Goal: Information Seeking & Learning: Check status

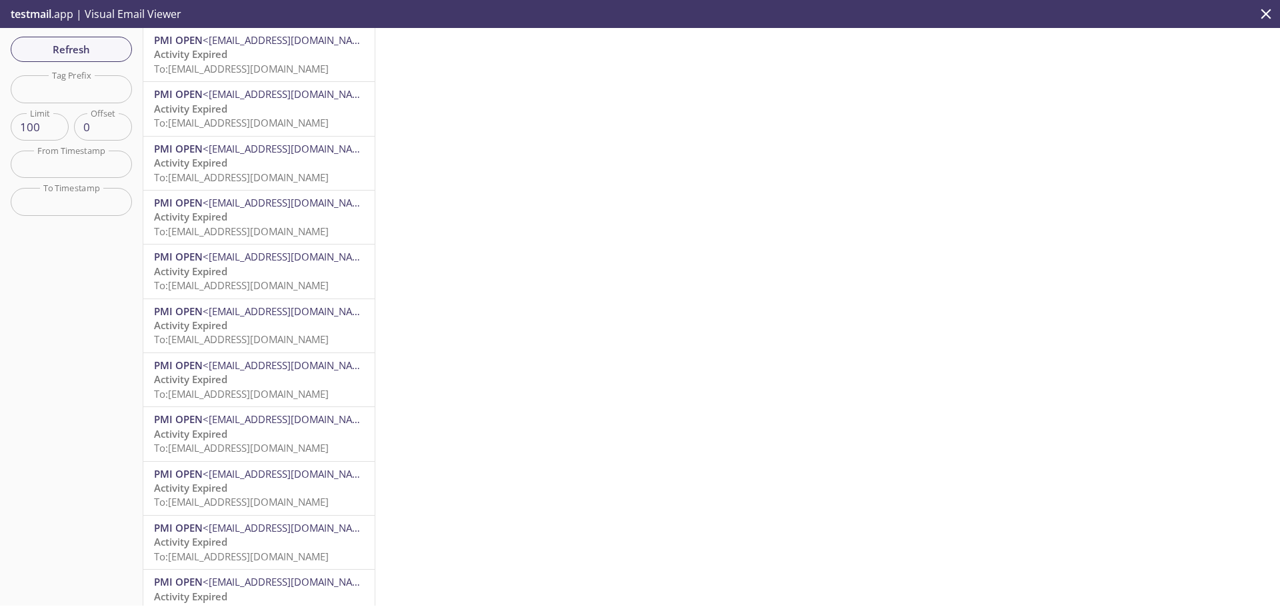
click at [84, 99] on input "text" at bounding box center [71, 88] width 121 height 27
paste input "1694743841000"
type input "1694743841000"
click at [87, 53] on span "Refresh" at bounding box center [71, 49] width 100 height 17
click at [245, 103] on p "Activity Rejected To: [EMAIL_ADDRESS][DOMAIN_NAME]" at bounding box center [259, 116] width 210 height 29
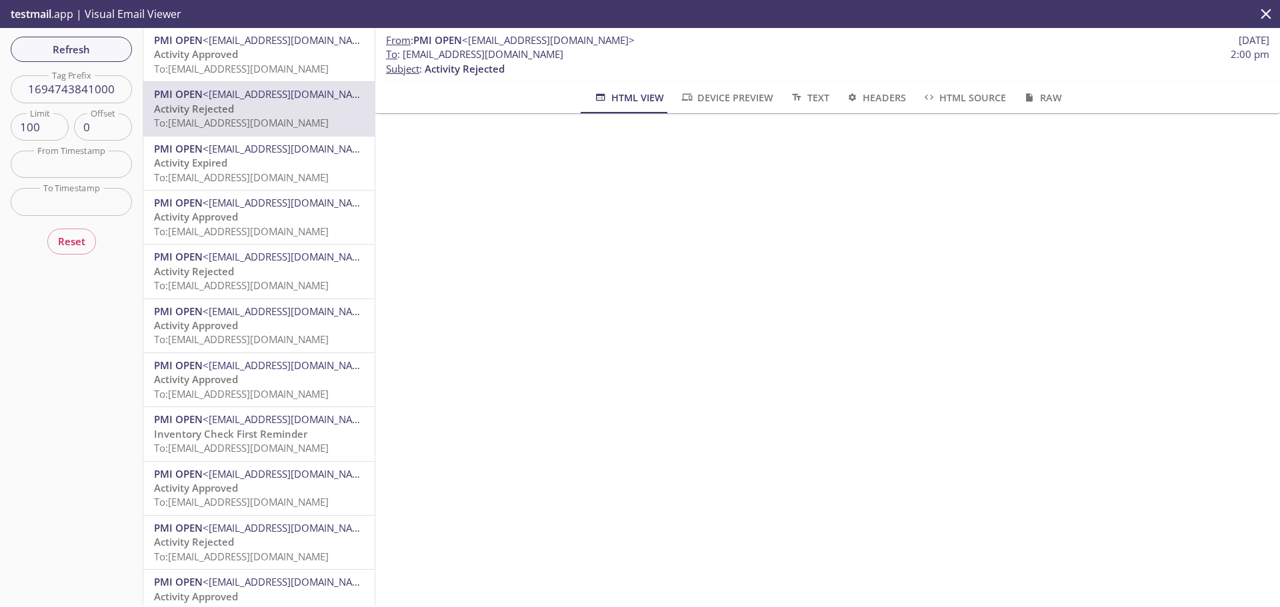
click at [290, 287] on span "To: [EMAIL_ADDRESS][DOMAIN_NAME]" at bounding box center [241, 285] width 175 height 13
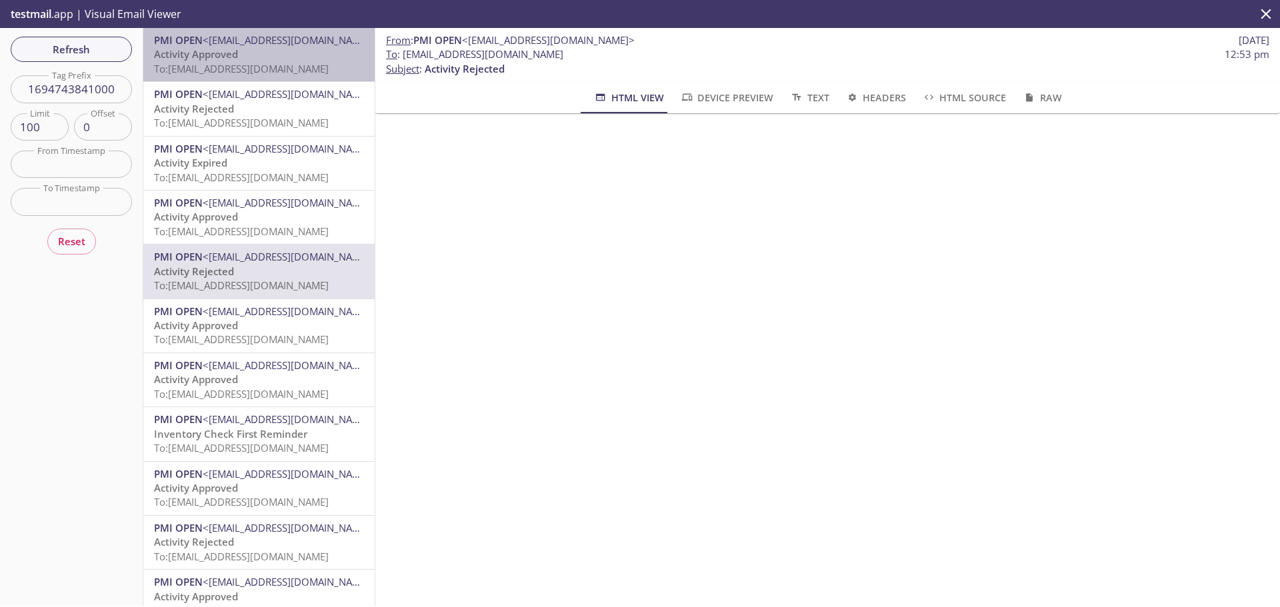
click at [275, 66] on span "To: [EMAIL_ADDRESS][DOMAIN_NAME]" at bounding box center [241, 68] width 175 height 13
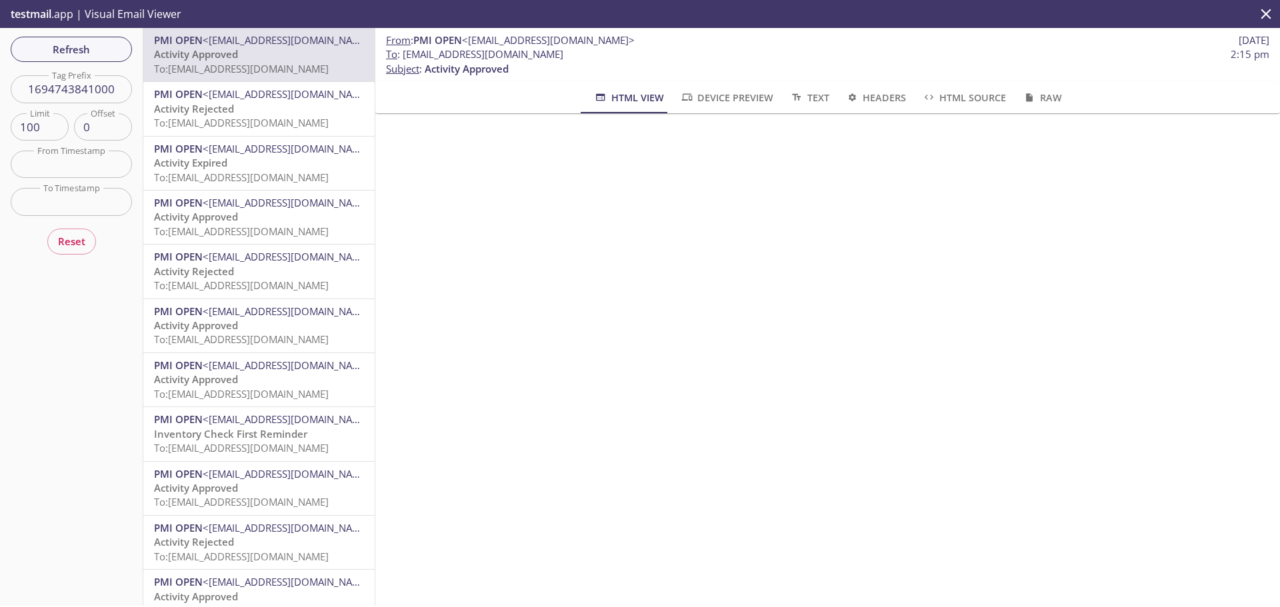
click at [273, 119] on span "To: [EMAIL_ADDRESS][DOMAIN_NAME]" at bounding box center [241, 122] width 175 height 13
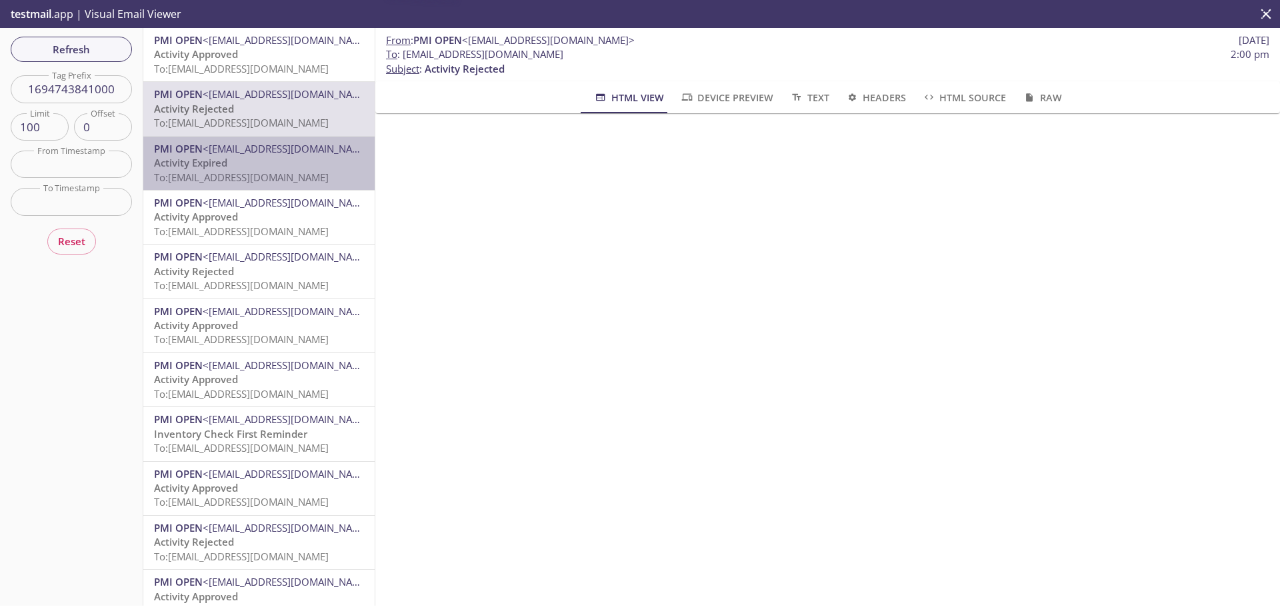
click at [271, 162] on p "Activity Expired To: [EMAIL_ADDRESS][DOMAIN_NAME]" at bounding box center [259, 170] width 210 height 29
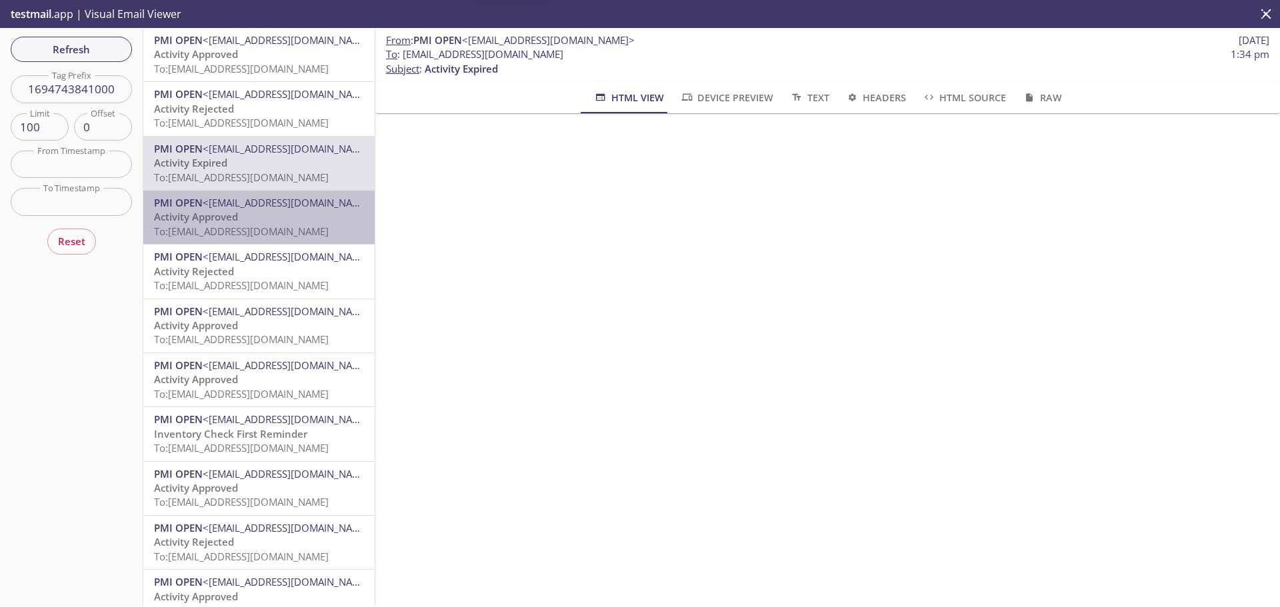
click at [263, 219] on p "Activity Approved To: [EMAIL_ADDRESS][DOMAIN_NAME]" at bounding box center [259, 224] width 210 height 29
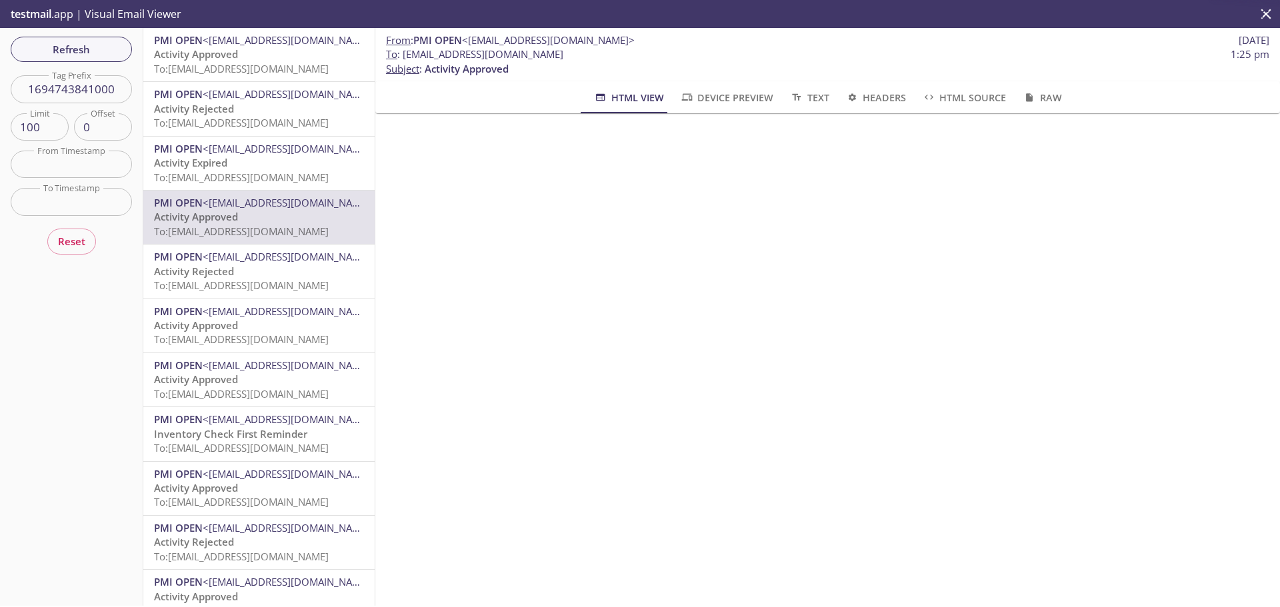
click at [259, 429] on span "Inventory Check First Reminder" at bounding box center [230, 433] width 153 height 13
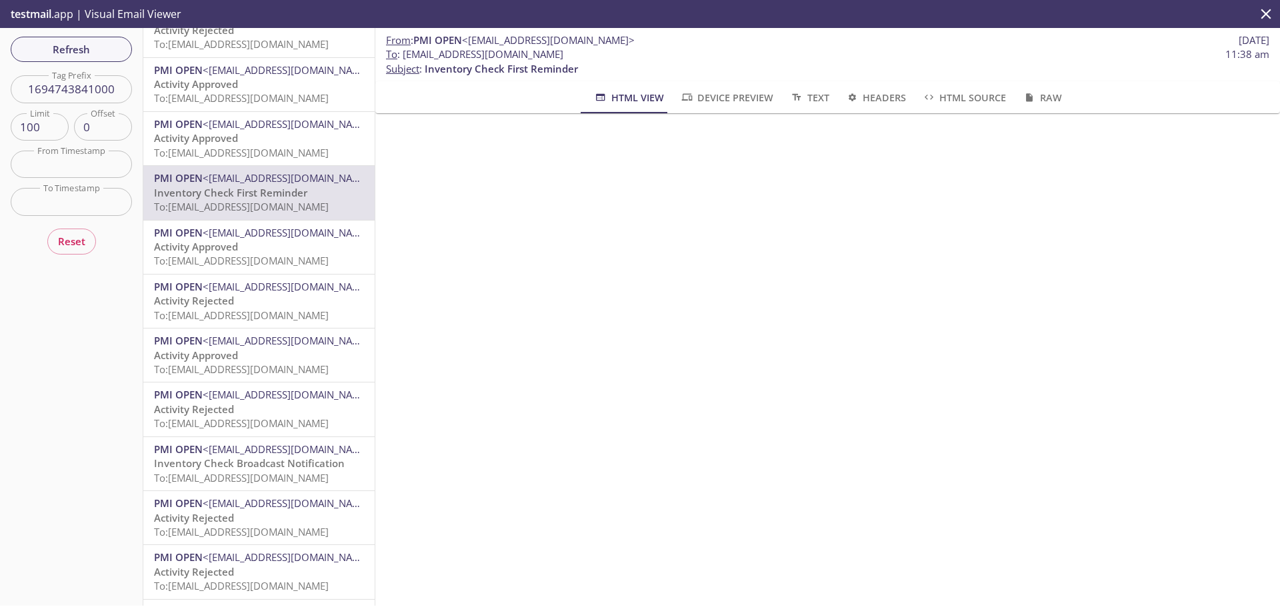
scroll to position [267, 0]
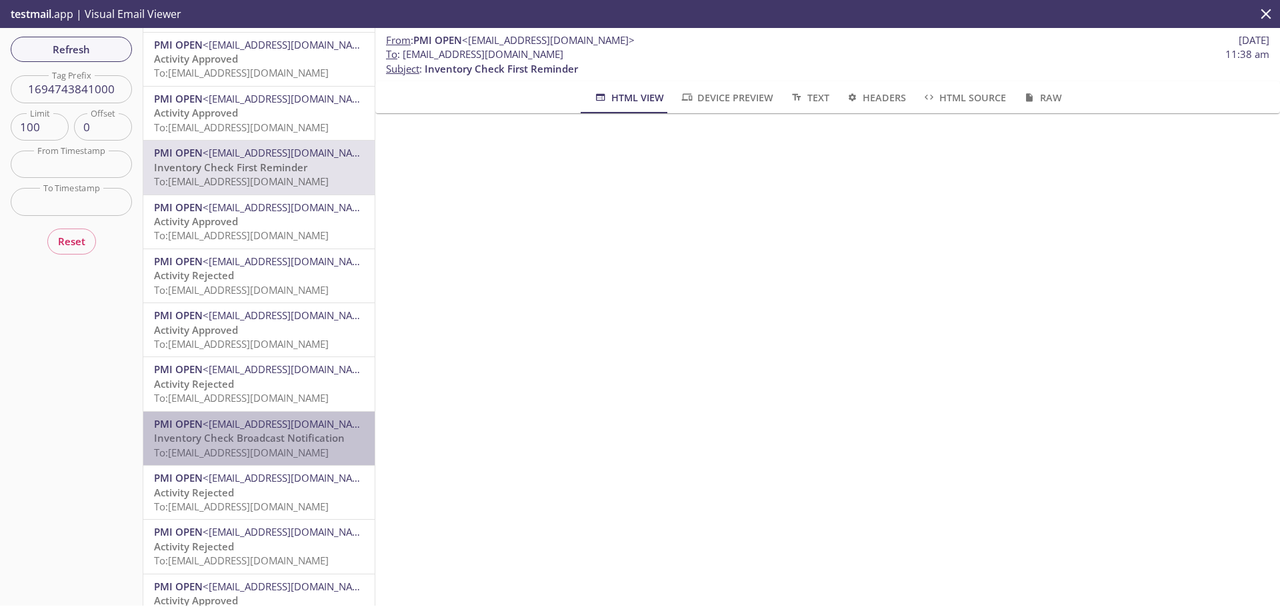
click at [270, 417] on span "<[EMAIL_ADDRESS][DOMAIN_NAME]>" at bounding box center [289, 423] width 173 height 13
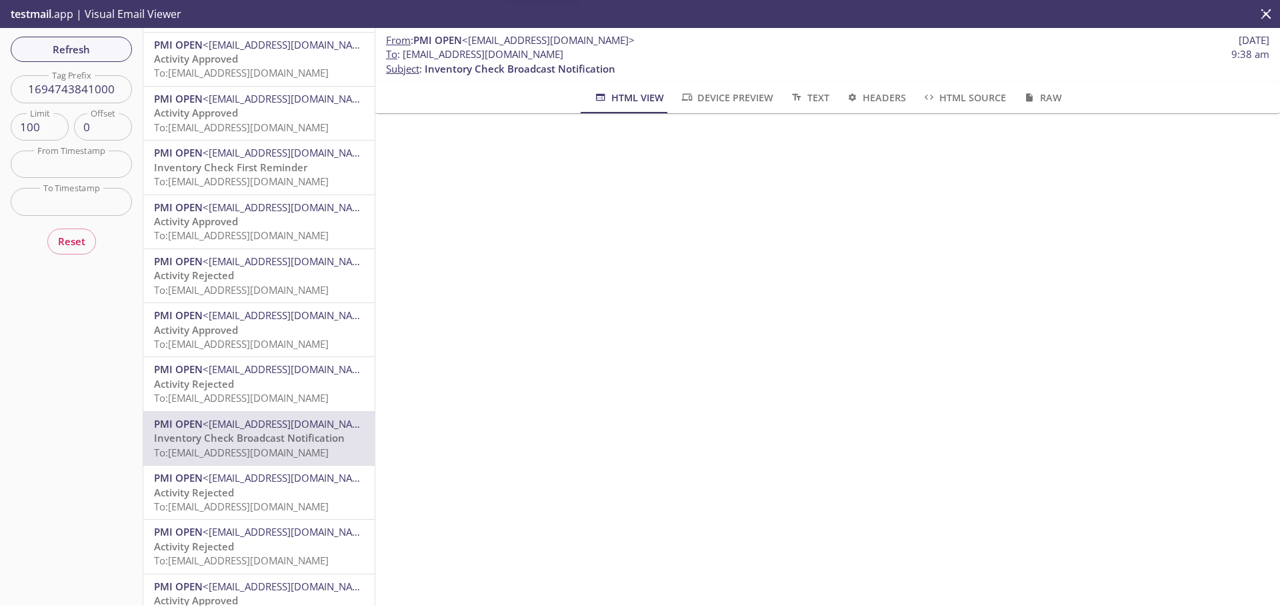
click at [285, 364] on span "<[EMAIL_ADDRESS][DOMAIN_NAME]>" at bounding box center [289, 369] width 173 height 13
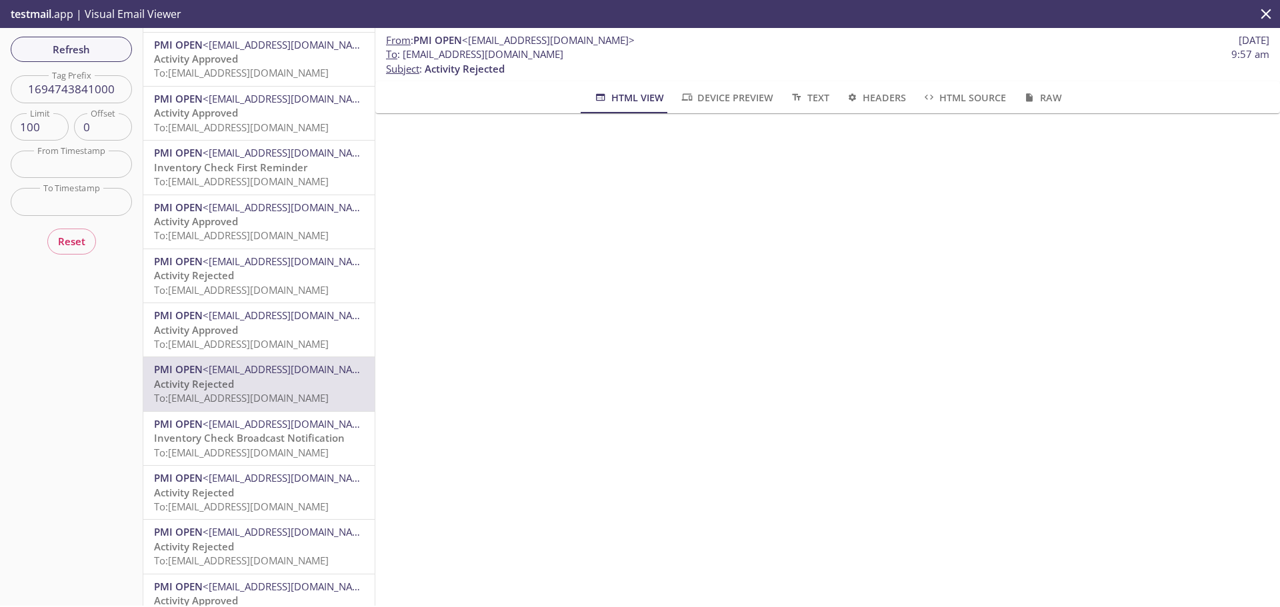
scroll to position [467, 0]
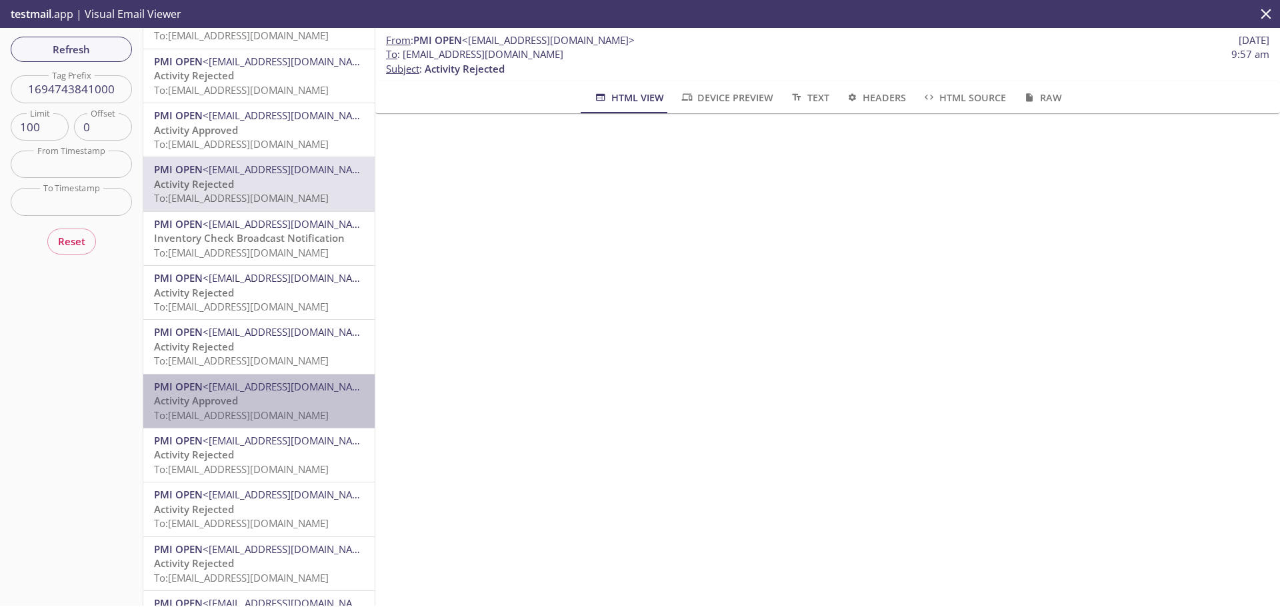
click at [283, 396] on p "Activity Approved To: [EMAIL_ADDRESS][DOMAIN_NAME]" at bounding box center [259, 408] width 210 height 29
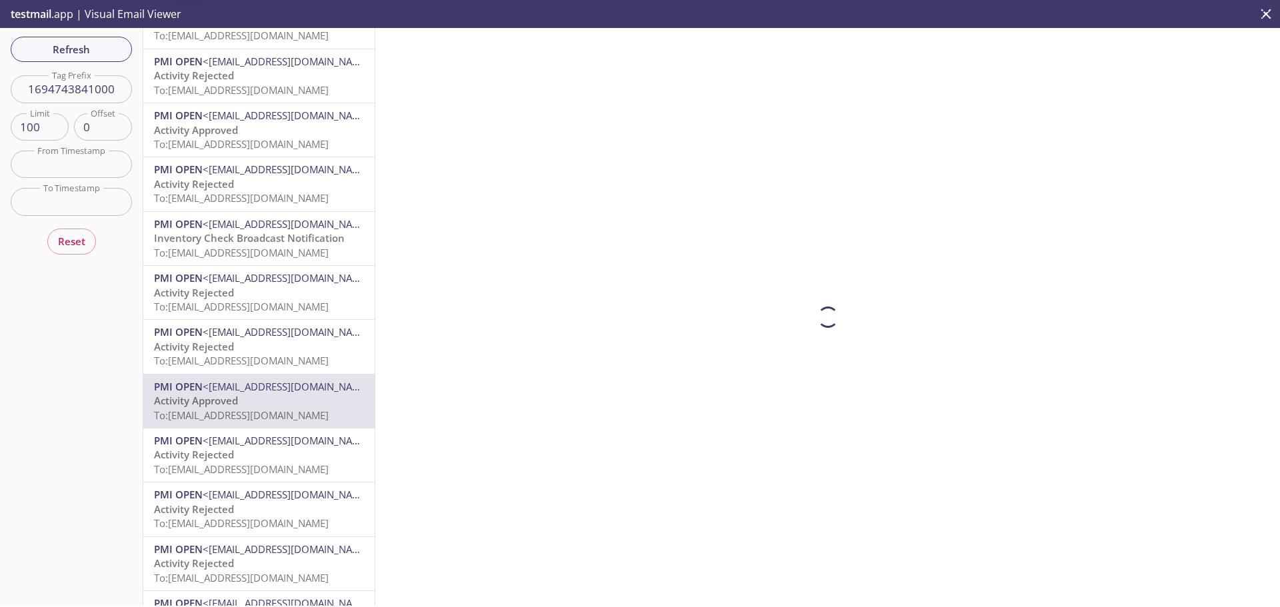
click at [286, 451] on p "Activity Rejected To: [EMAIL_ADDRESS][DOMAIN_NAME]" at bounding box center [259, 462] width 210 height 29
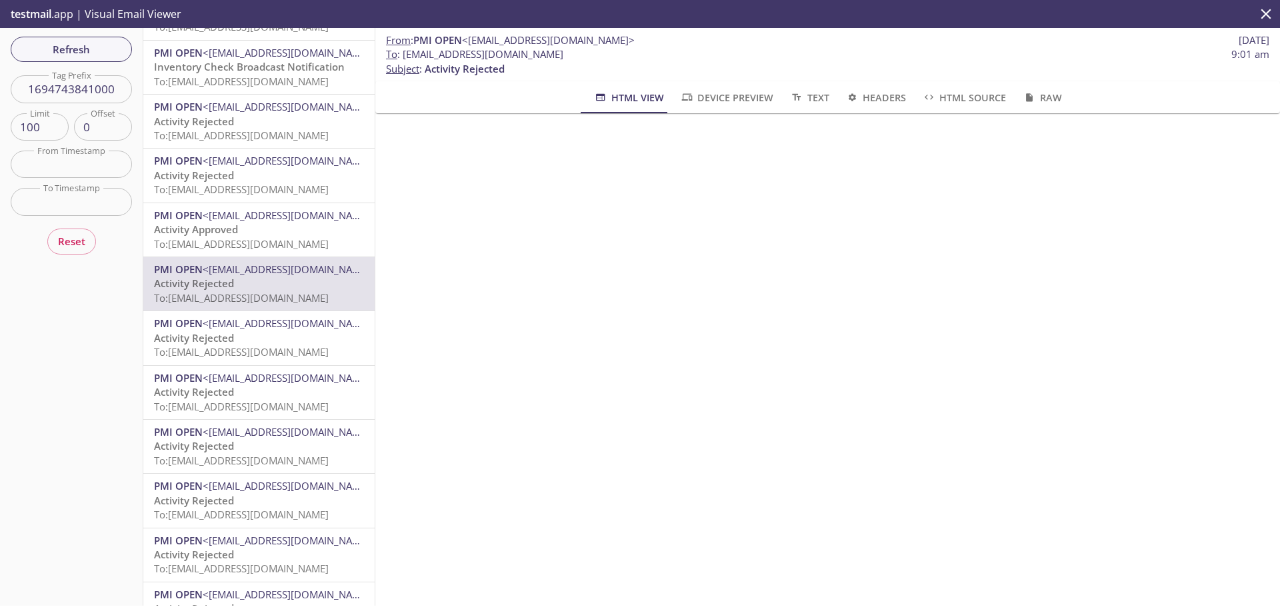
scroll to position [666, 0]
